Goal: Task Accomplishment & Management: Use online tool/utility

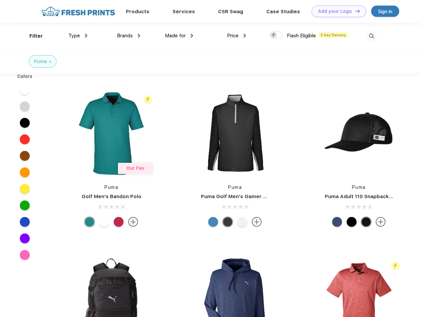
click at [336, 11] on link "Add your Logo Design Tool" at bounding box center [339, 12] width 55 height 12
click at [0, 0] on div "Design Tool" at bounding box center [0, 0] width 0 height 0
click at [354, 11] on link "Add your Logo Design Tool" at bounding box center [339, 12] width 55 height 12
click at [32, 36] on div "Filter" at bounding box center [36, 36] width 14 height 8
click at [78, 36] on span "Type" at bounding box center [74, 36] width 12 height 6
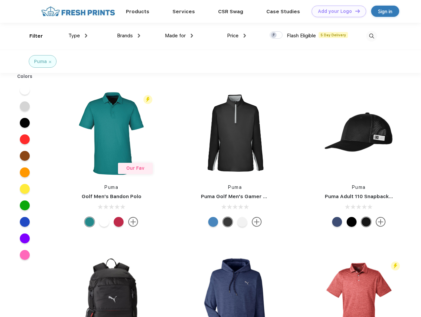
click at [129, 36] on span "Brands" at bounding box center [125, 36] width 16 height 6
click at [179, 36] on span "Made for" at bounding box center [175, 36] width 21 height 6
click at [237, 36] on span "Price" at bounding box center [233, 36] width 12 height 6
click at [276, 35] on div at bounding box center [276, 34] width 13 height 7
click at [274, 35] on input "checkbox" at bounding box center [272, 33] width 4 height 4
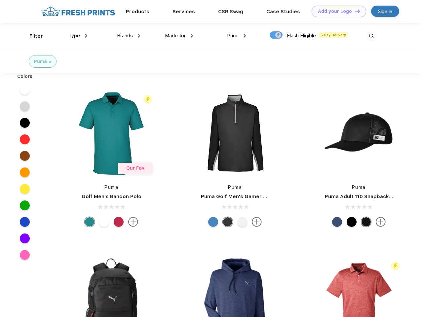
click at [371, 36] on img at bounding box center [371, 36] width 11 height 11
